Goal: Task Accomplishment & Management: Manage account settings

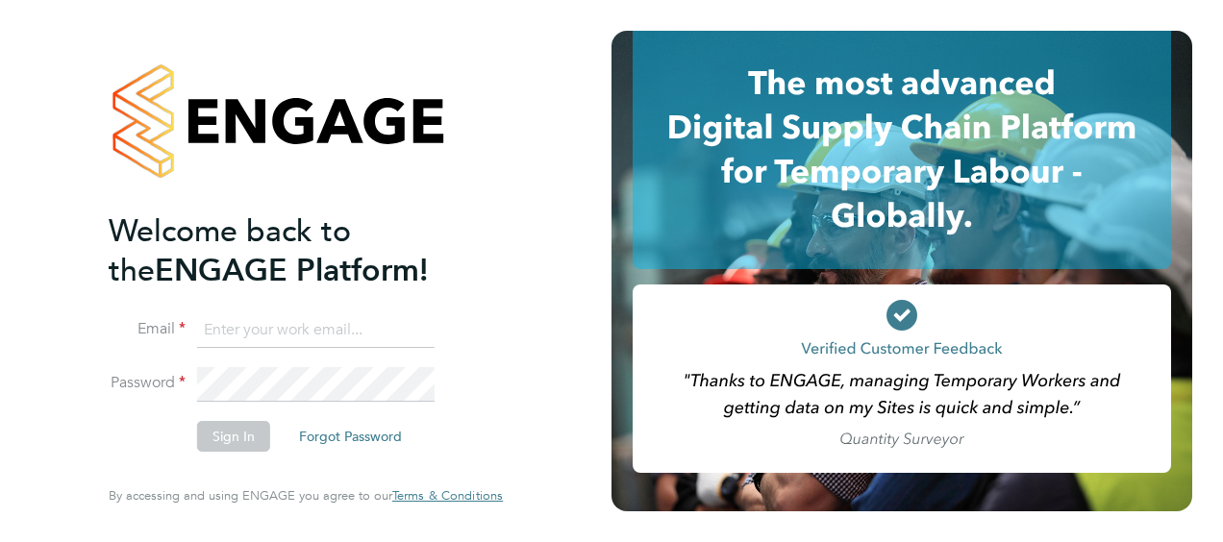
type input "george.stanciulescu@vistry.co.uk"
click at [230, 437] on button "Sign In" at bounding box center [233, 436] width 73 height 31
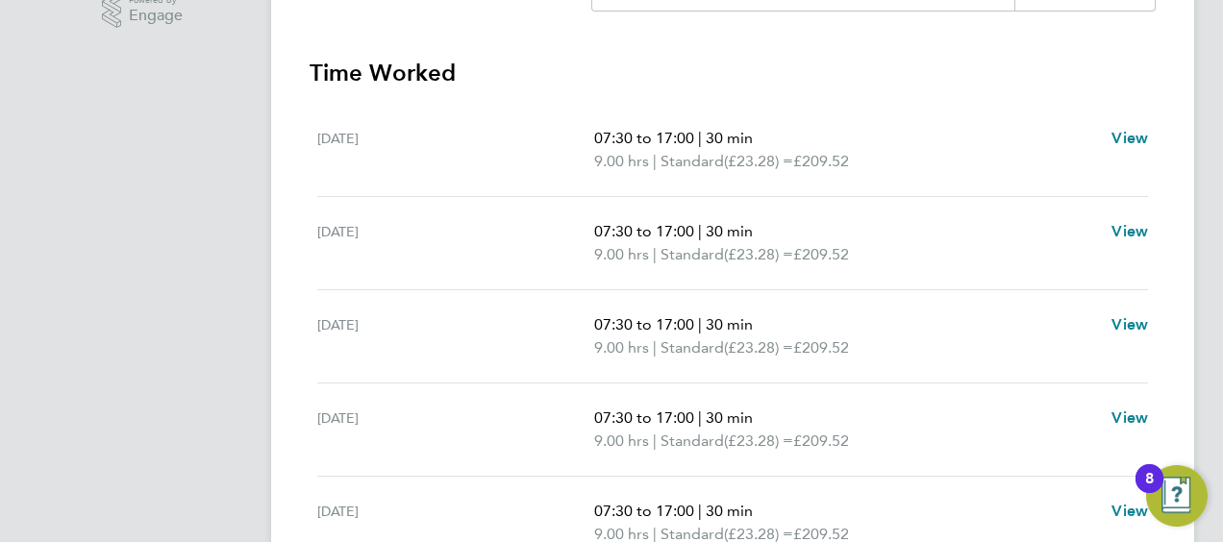
scroll to position [481, 0]
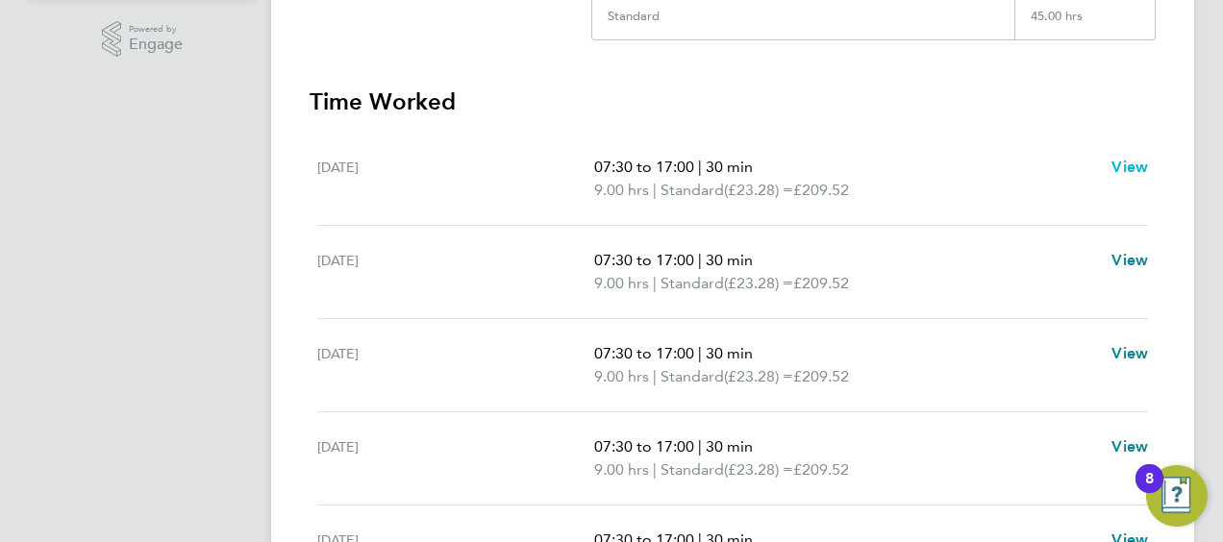
click at [1129, 167] on span "View" at bounding box center [1130, 167] width 37 height 18
select select "30"
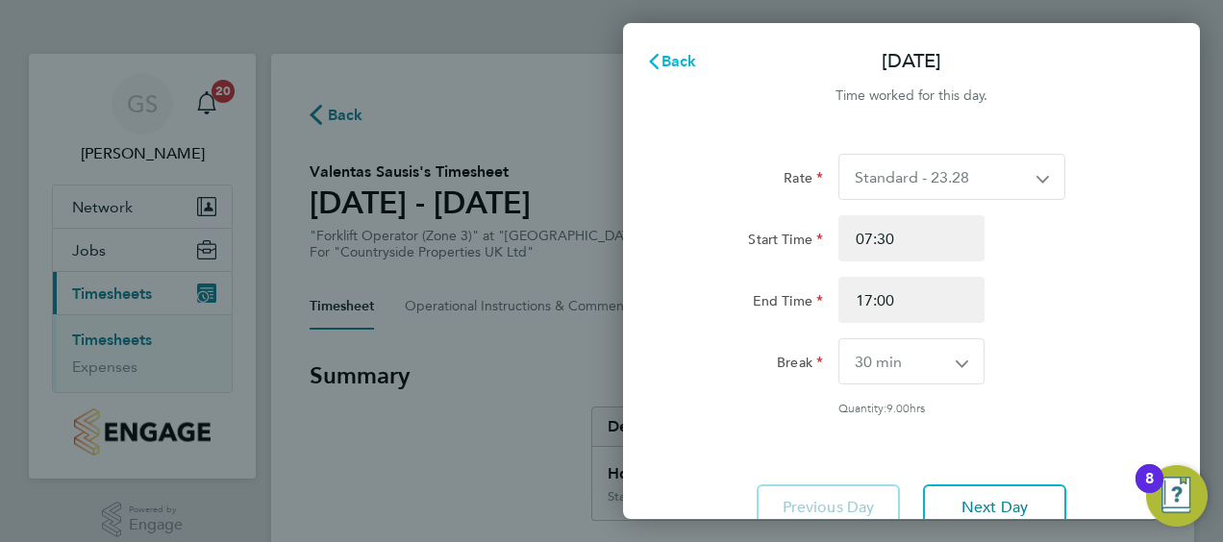
click at [673, 60] on span "Back" at bounding box center [680, 61] width 36 height 18
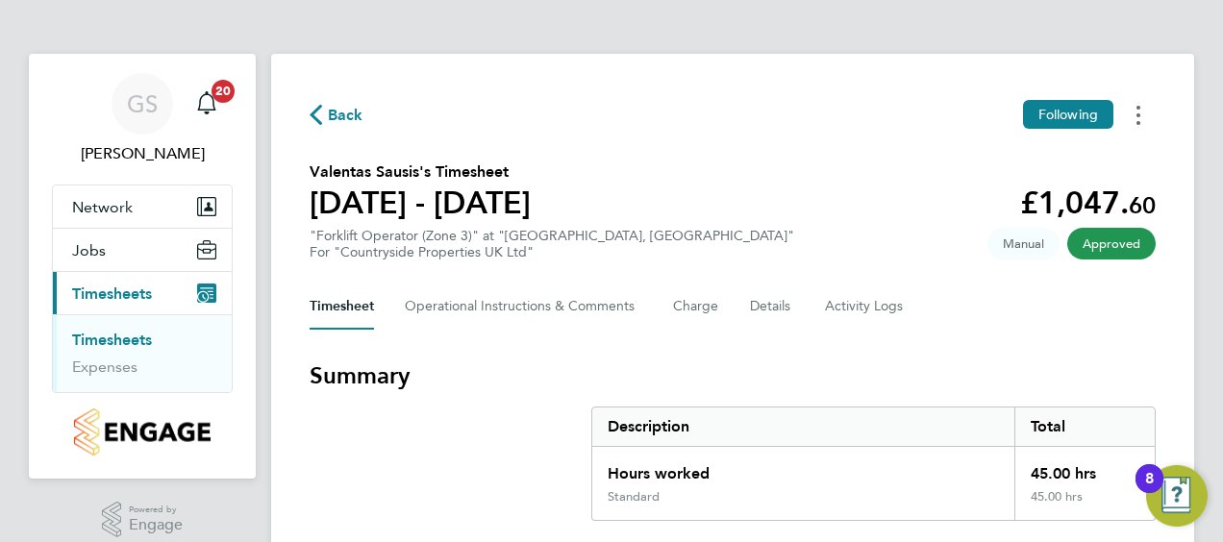
click at [1138, 120] on icon "Timesheets Menu" at bounding box center [1139, 115] width 4 height 19
click at [519, 305] on Comments-tab "Operational Instructions & Comments" at bounding box center [524, 307] width 238 height 46
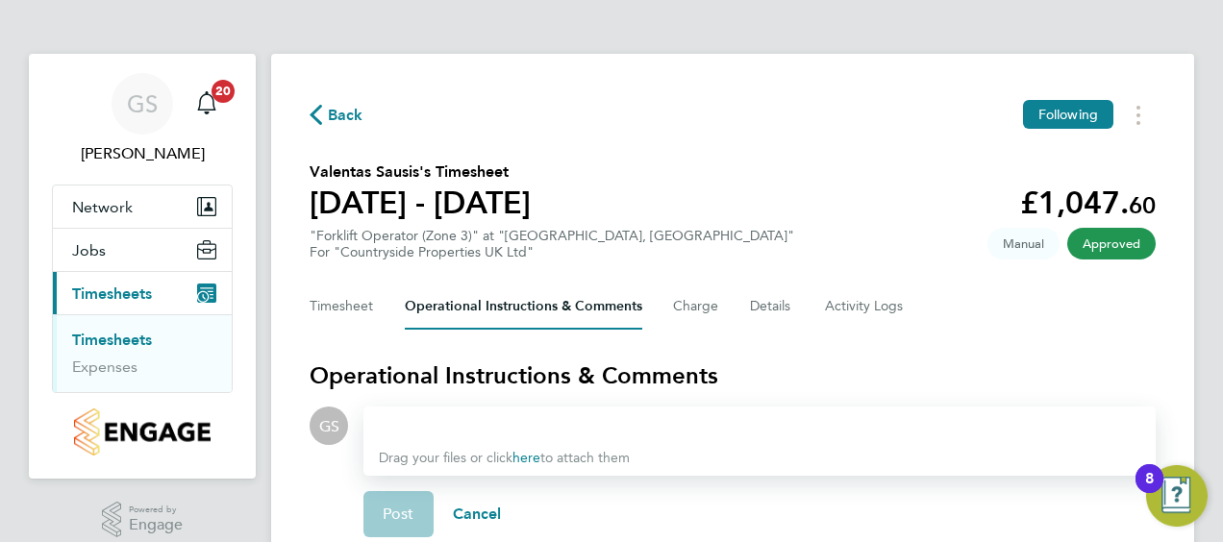
click at [331, 112] on span "Back" at bounding box center [346, 115] width 36 height 23
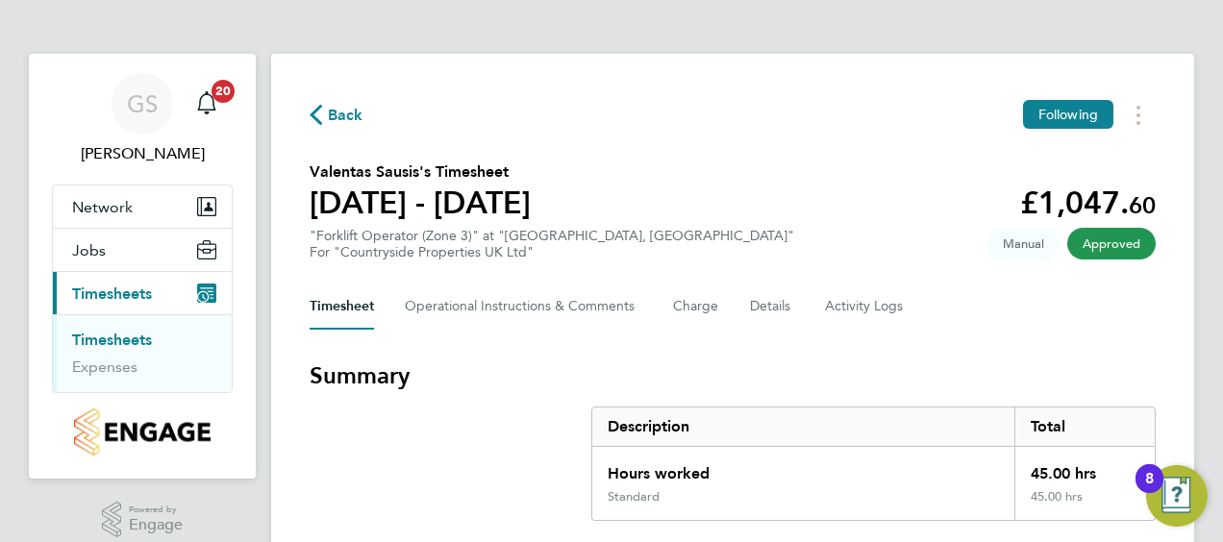
click at [315, 113] on icon "button" at bounding box center [316, 115] width 13 height 20
select select "30"
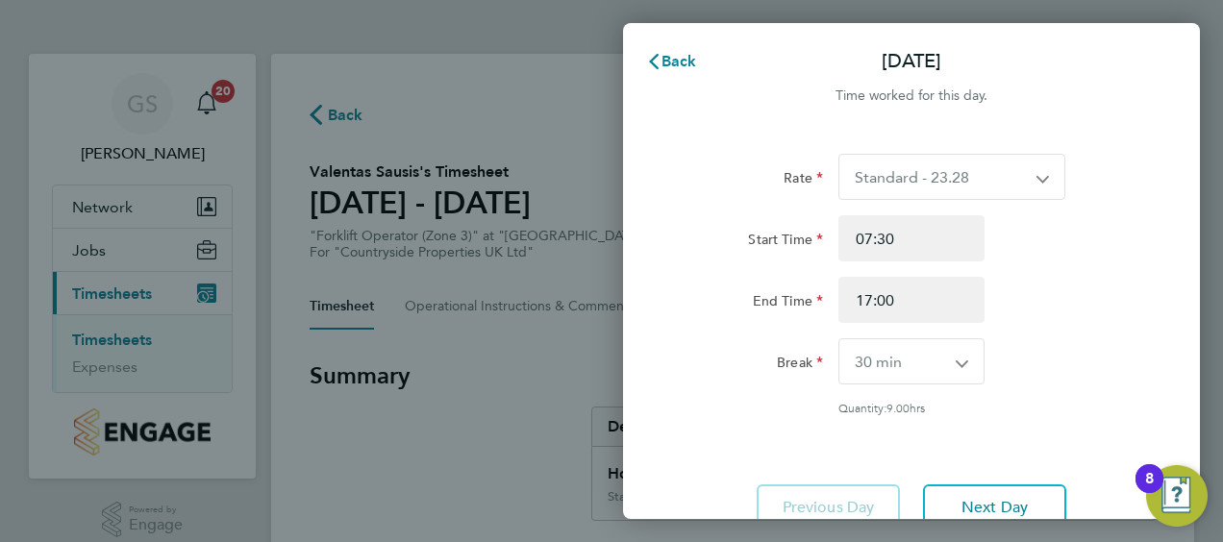
scroll to position [481, 0]
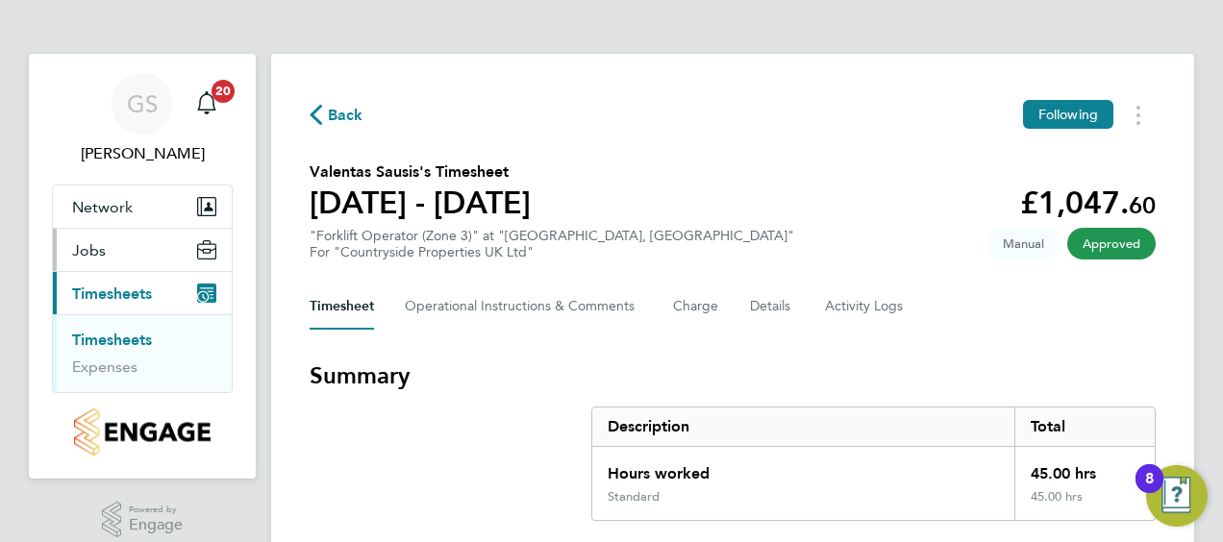
click at [90, 254] on span "Jobs" at bounding box center [89, 250] width 34 height 18
click at [98, 255] on span "Jobs" at bounding box center [89, 250] width 34 height 18
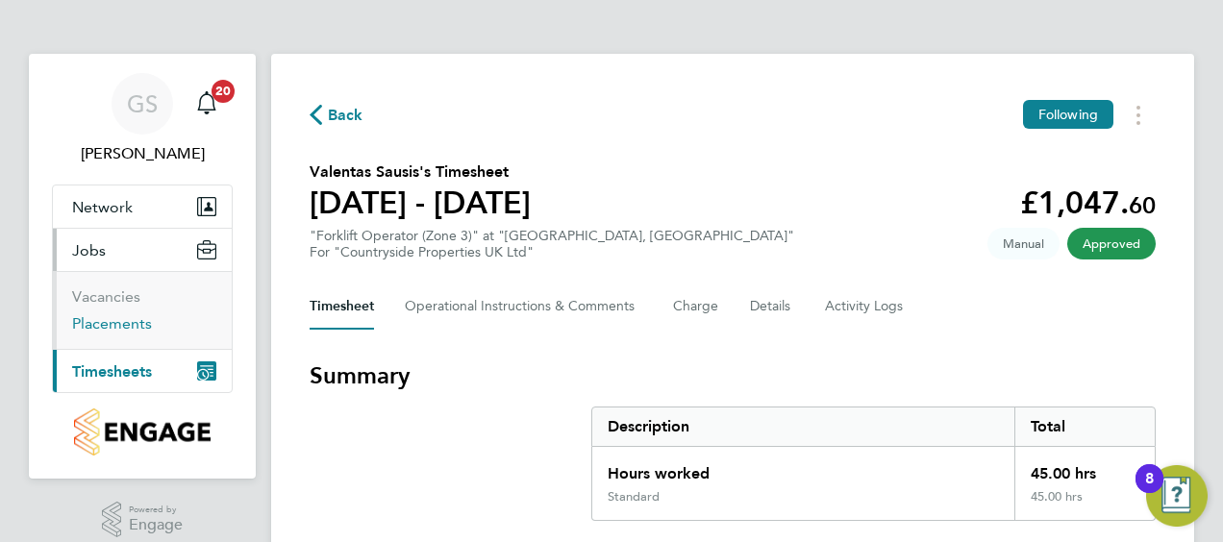
click at [115, 323] on link "Placements" at bounding box center [112, 324] width 80 height 18
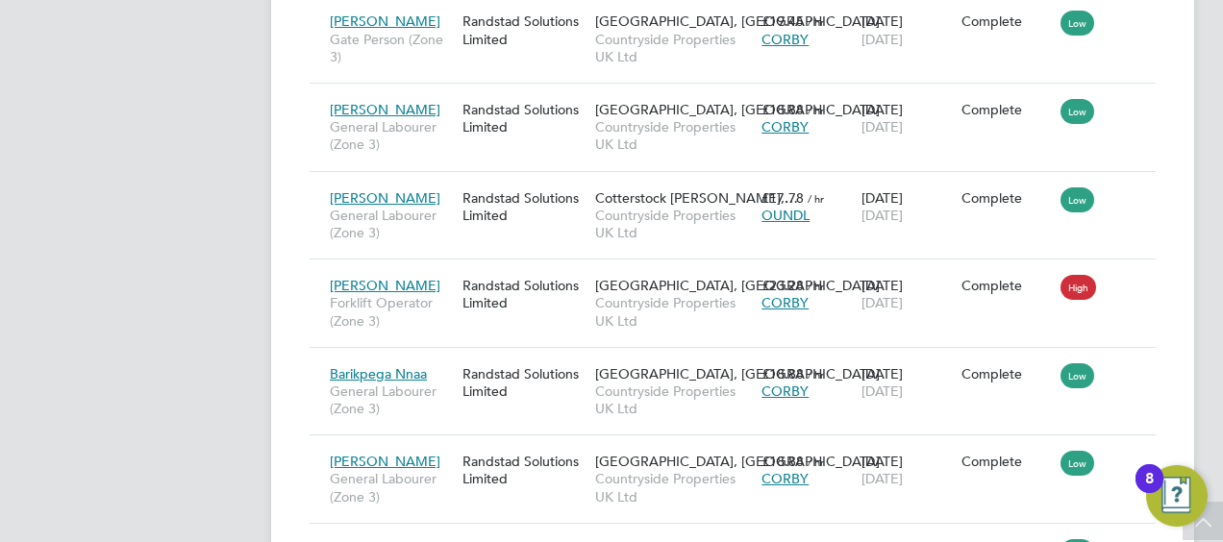
click at [1162, 483] on div "8" at bounding box center [1150, 479] width 28 height 29
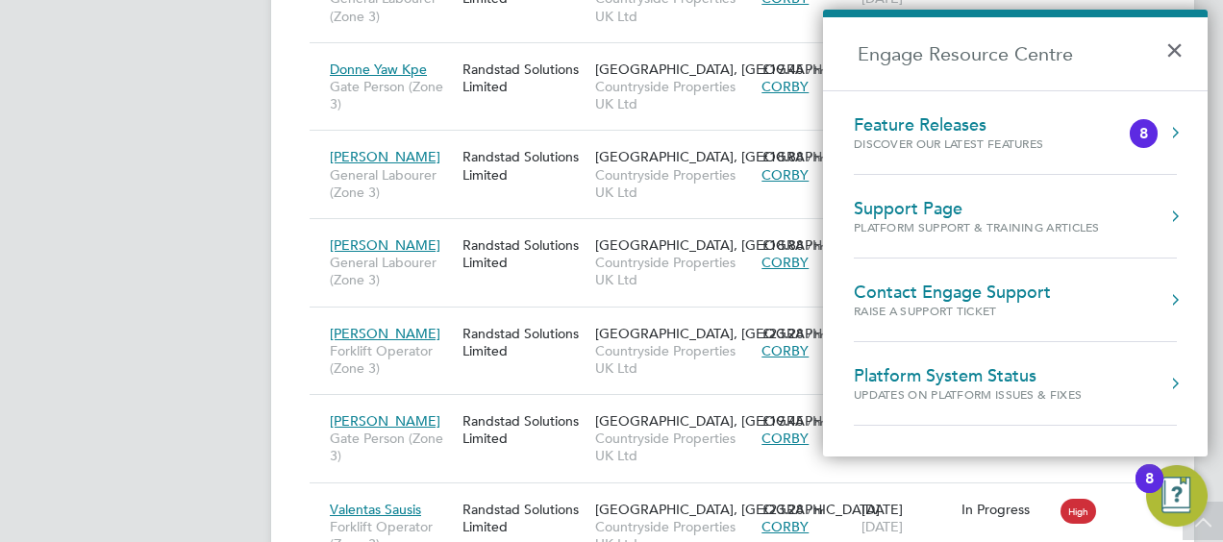
click at [1179, 50] on button "×" at bounding box center [1180, 44] width 28 height 42
